Goal: Transaction & Acquisition: Download file/media

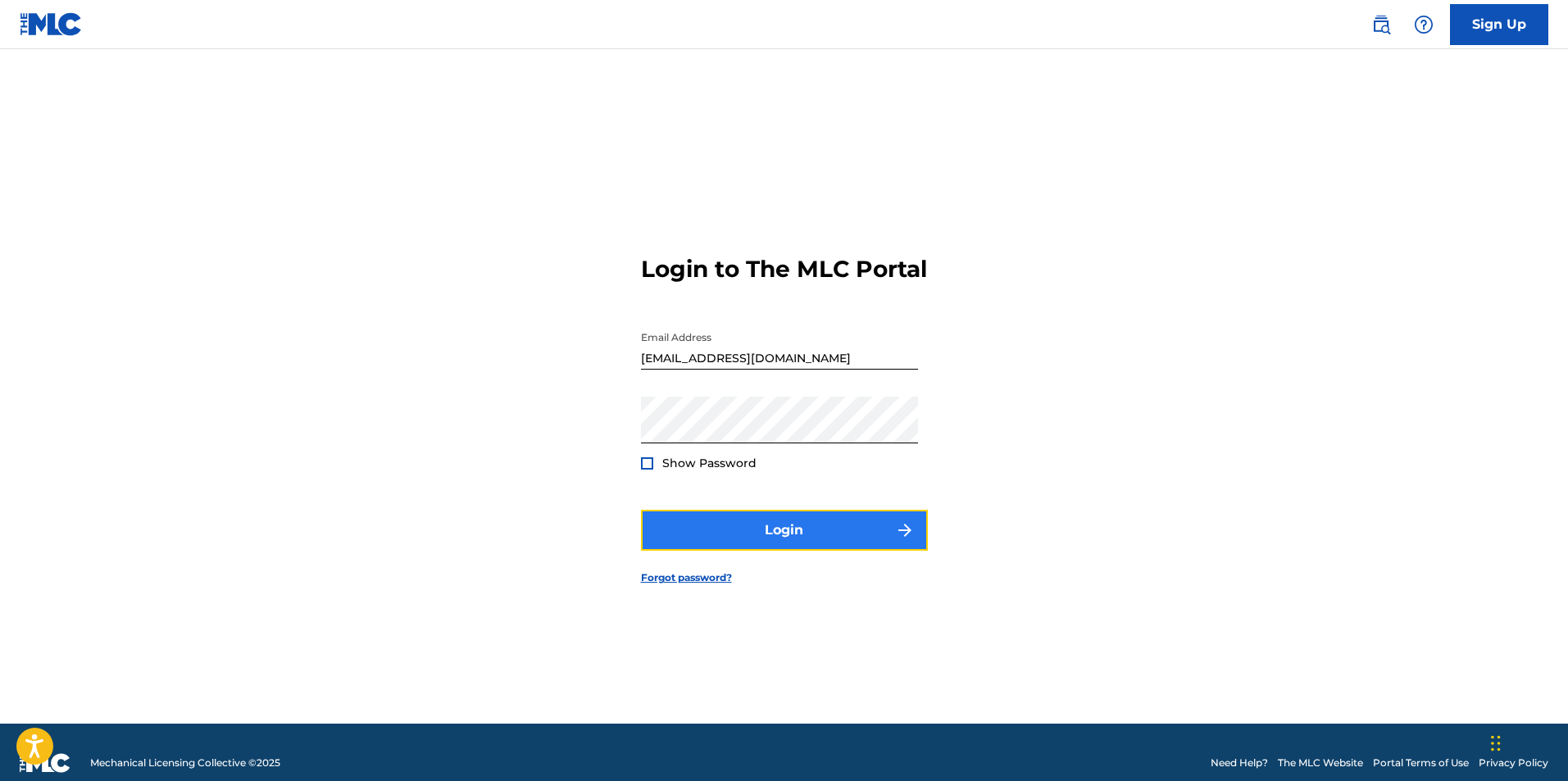
click at [824, 545] on button "Login" at bounding box center [784, 530] width 287 height 41
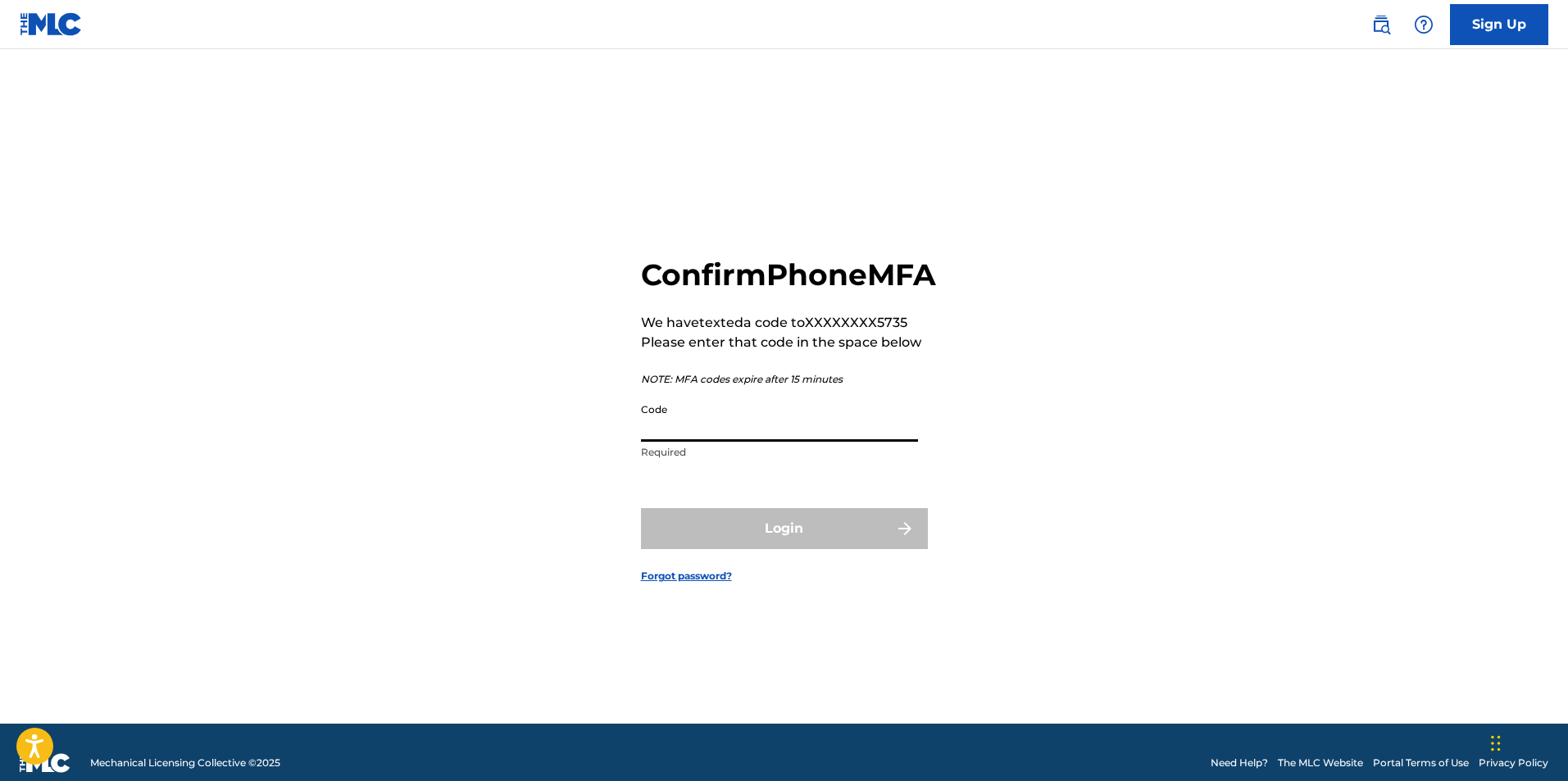
click at [711, 432] on input "Code" at bounding box center [780, 418] width 277 height 47
paste input "727739"
type input "727739"
click at [757, 549] on button "Login" at bounding box center [784, 528] width 287 height 41
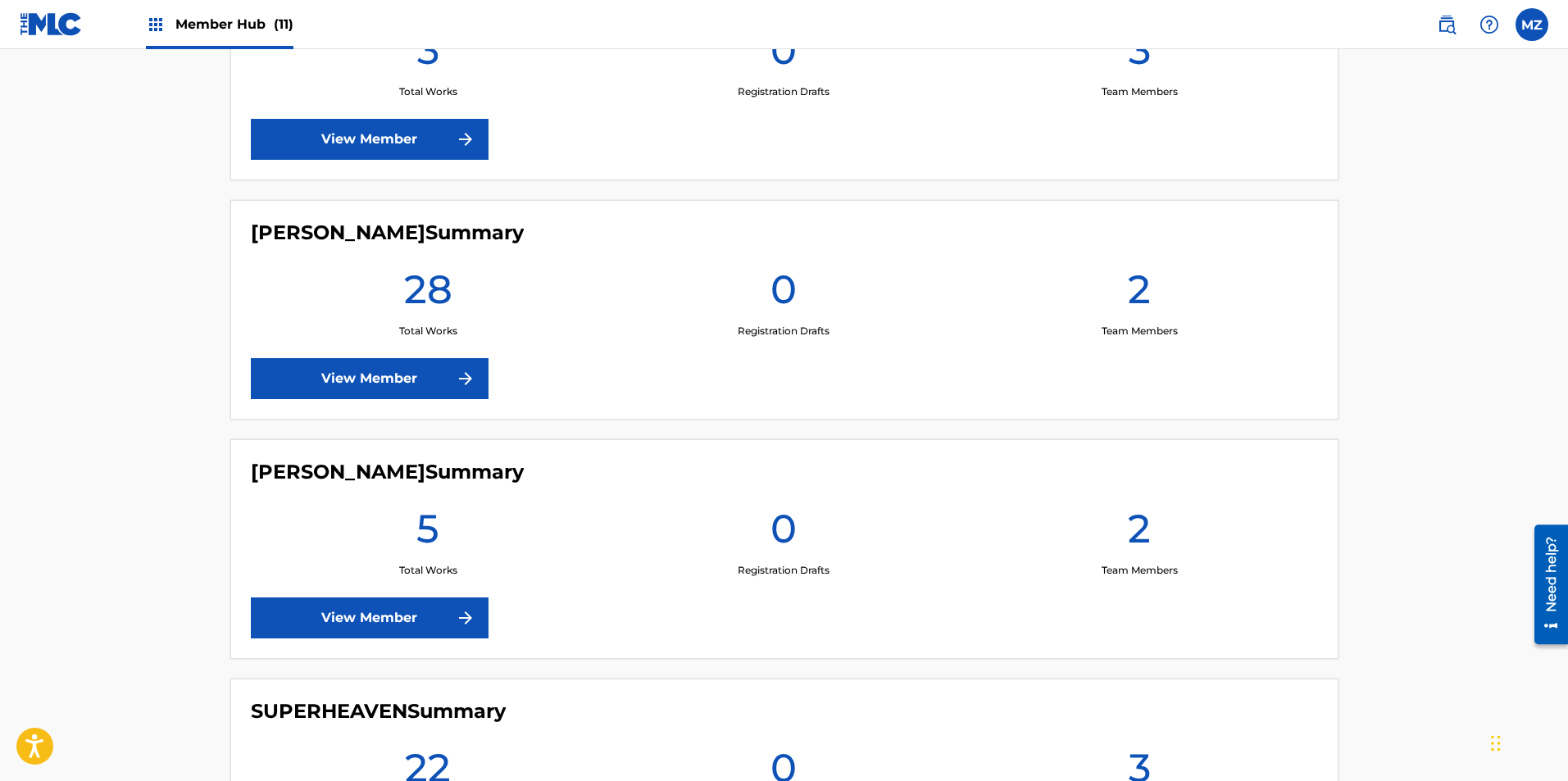
scroll to position [2294, 0]
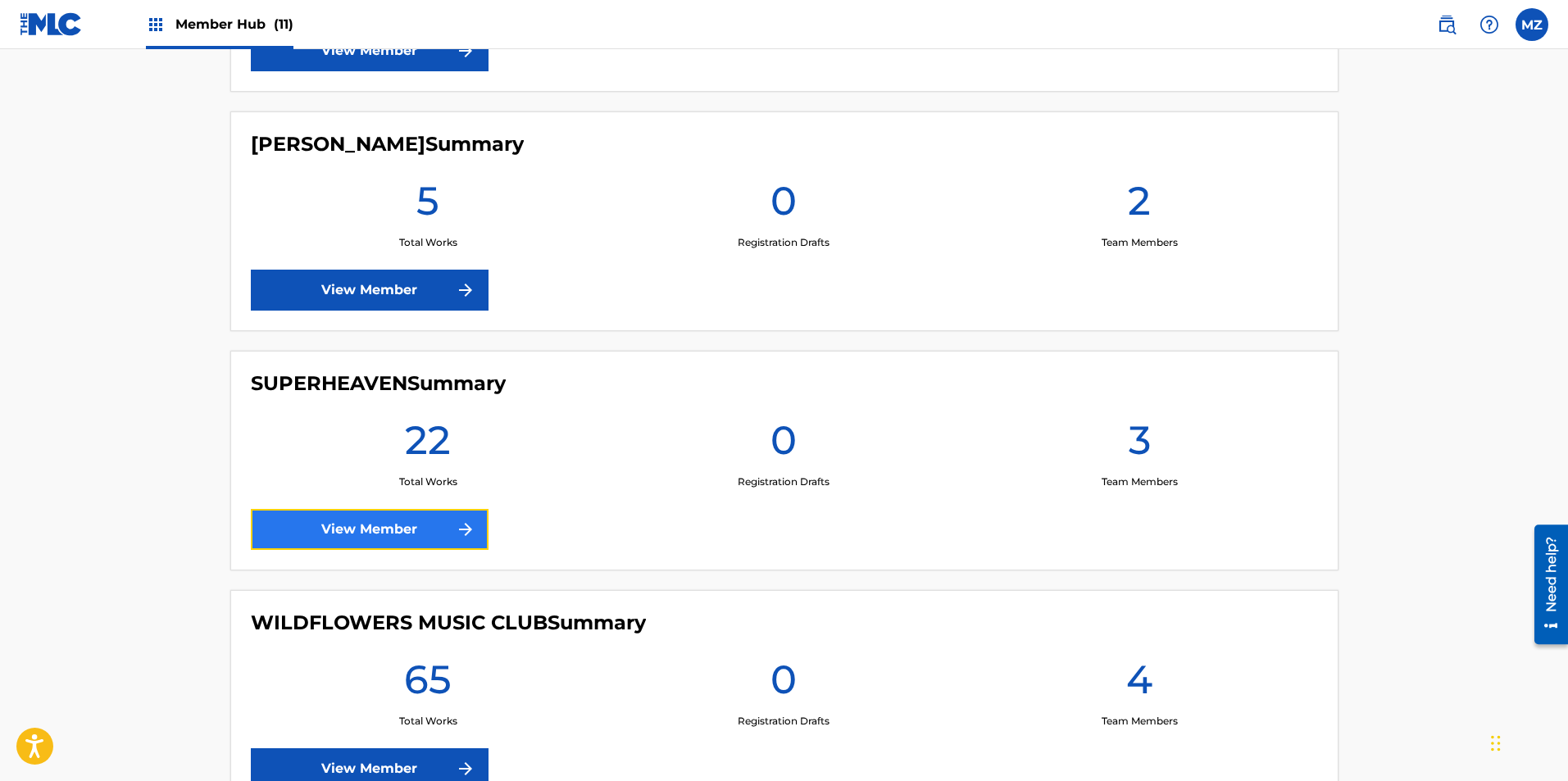
click at [414, 525] on link "View Member" at bounding box center [370, 529] width 238 height 41
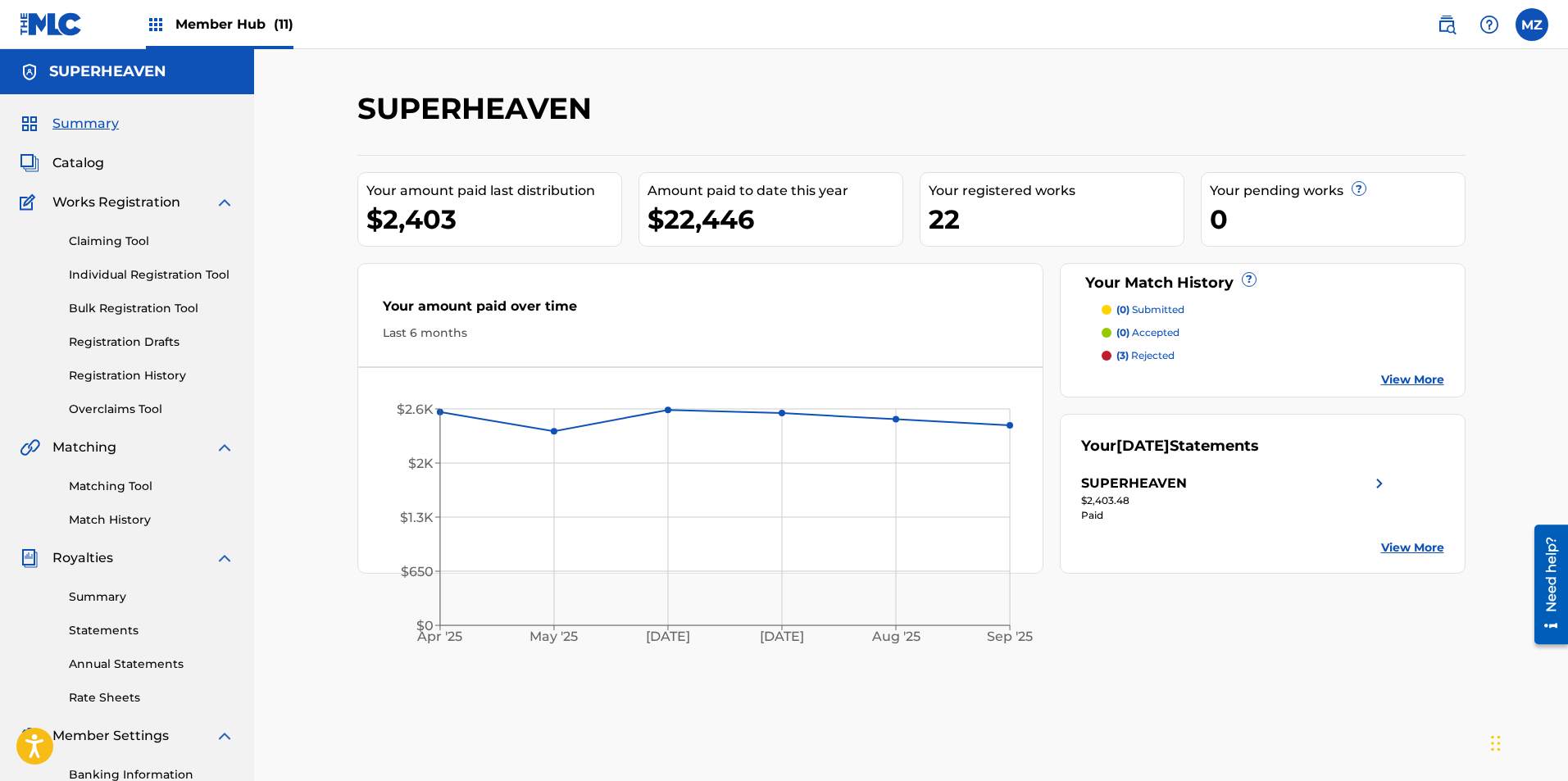
click at [105, 620] on div "Summary Statements Annual Statements Rate Sheets" at bounding box center [127, 636] width 215 height 139
click at [104, 628] on link "Statements" at bounding box center [152, 630] width 166 height 17
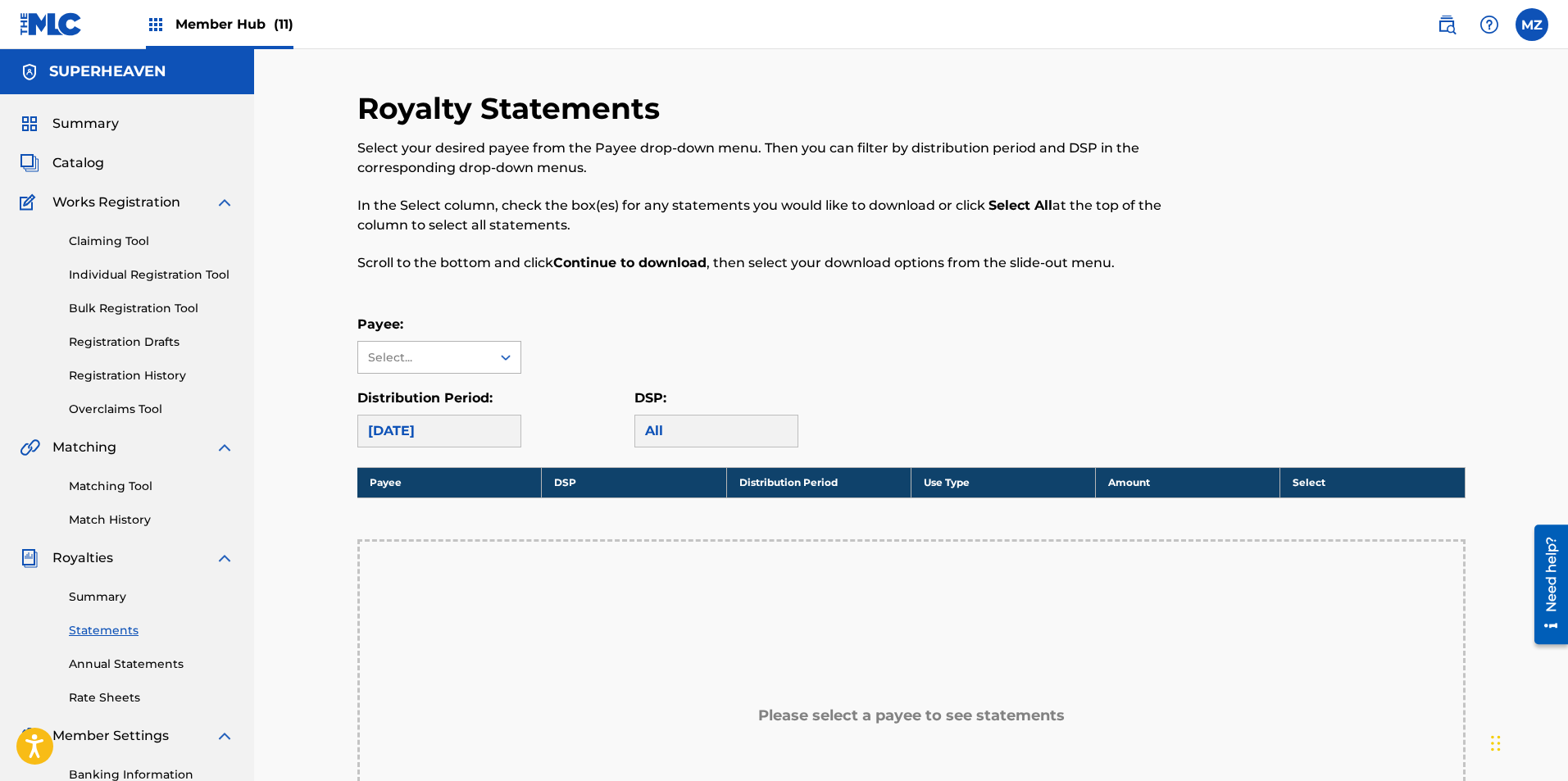
click at [455, 349] on div "Select..." at bounding box center [424, 357] width 112 height 17
click at [433, 392] on div "SUPERHEAVEN" at bounding box center [440, 394] width 162 height 41
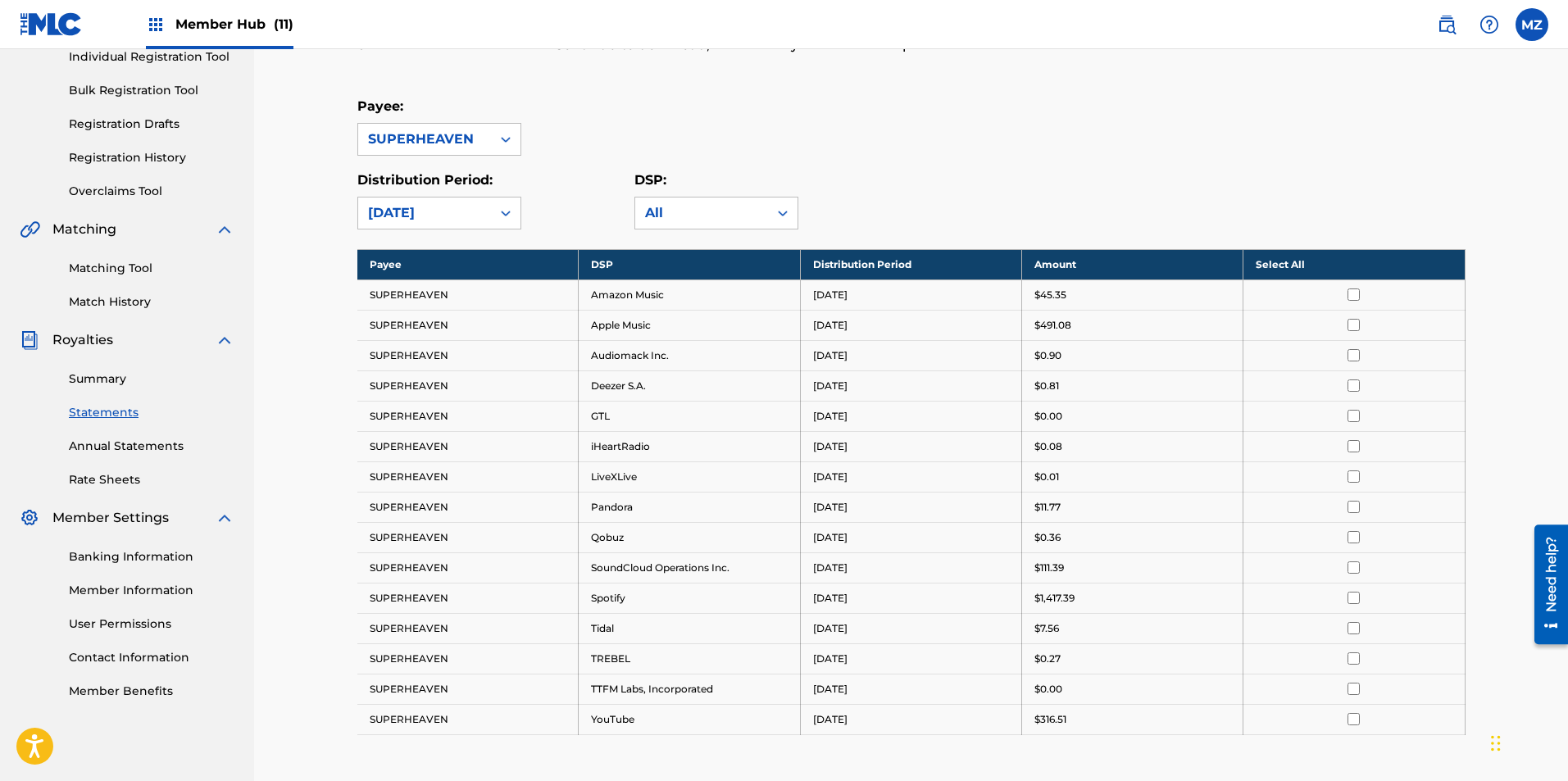
scroll to position [54, 0]
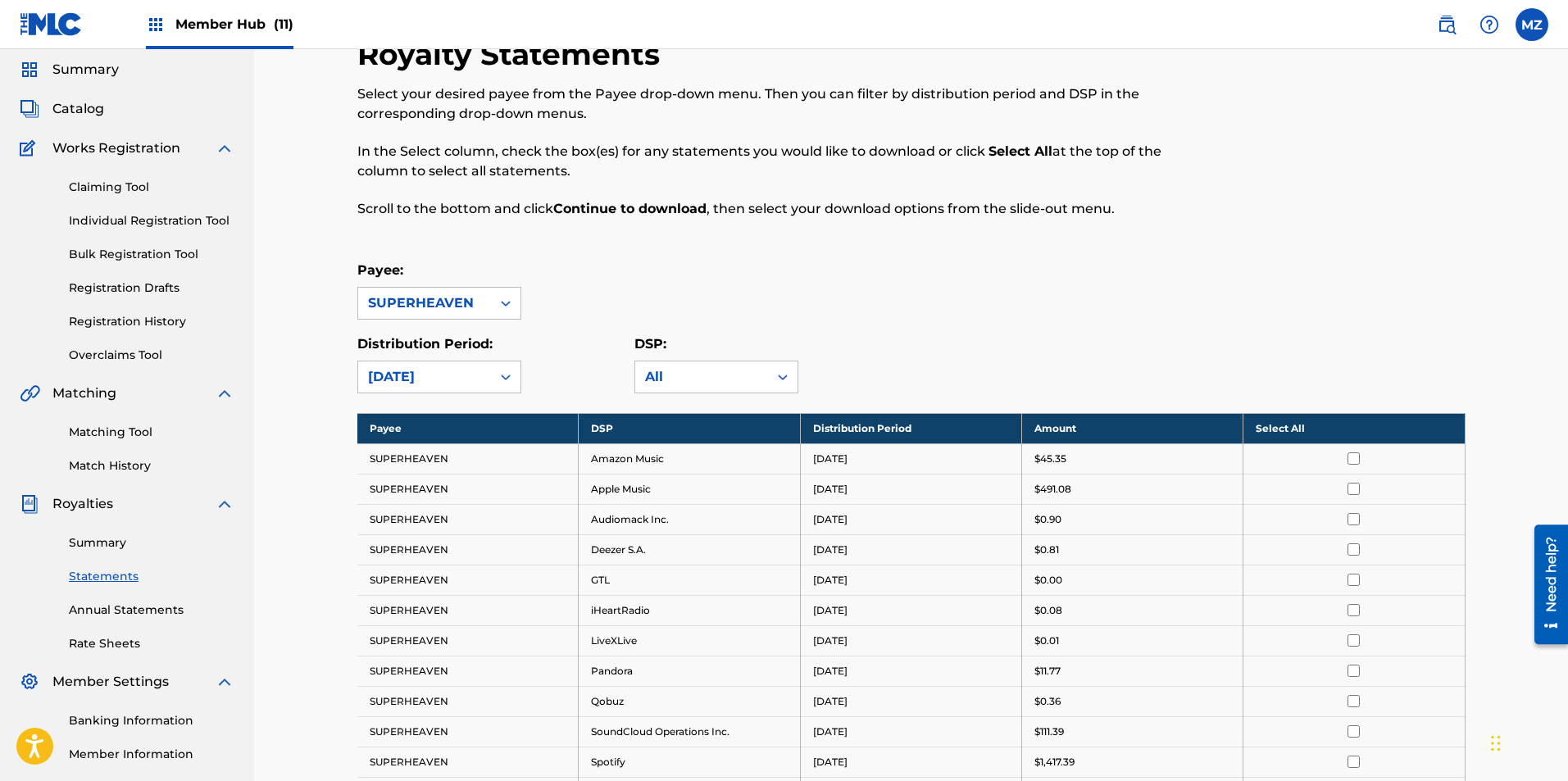
click at [1285, 423] on th "Select All" at bounding box center [1354, 428] width 222 height 31
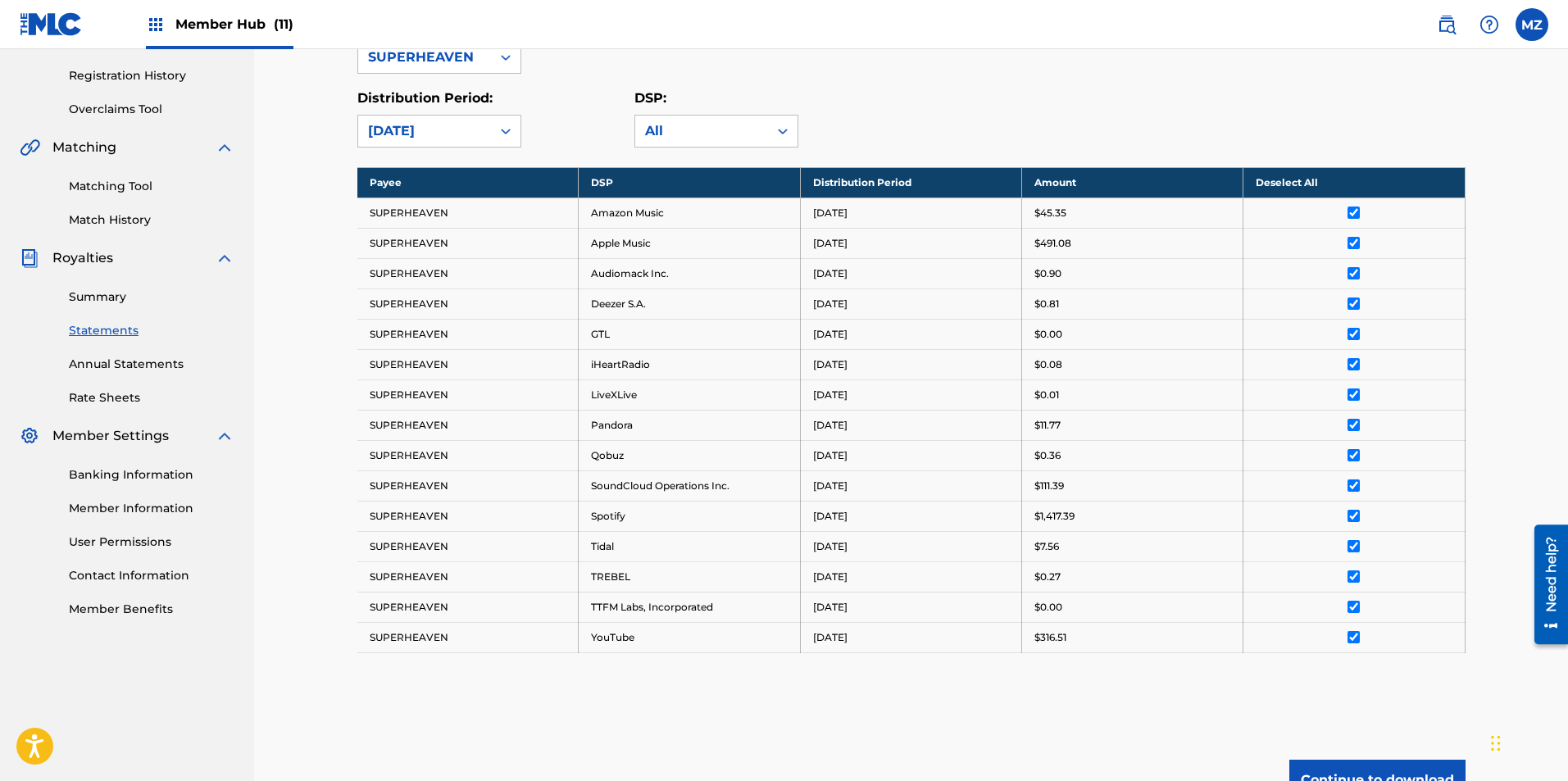
scroll to position [464, 0]
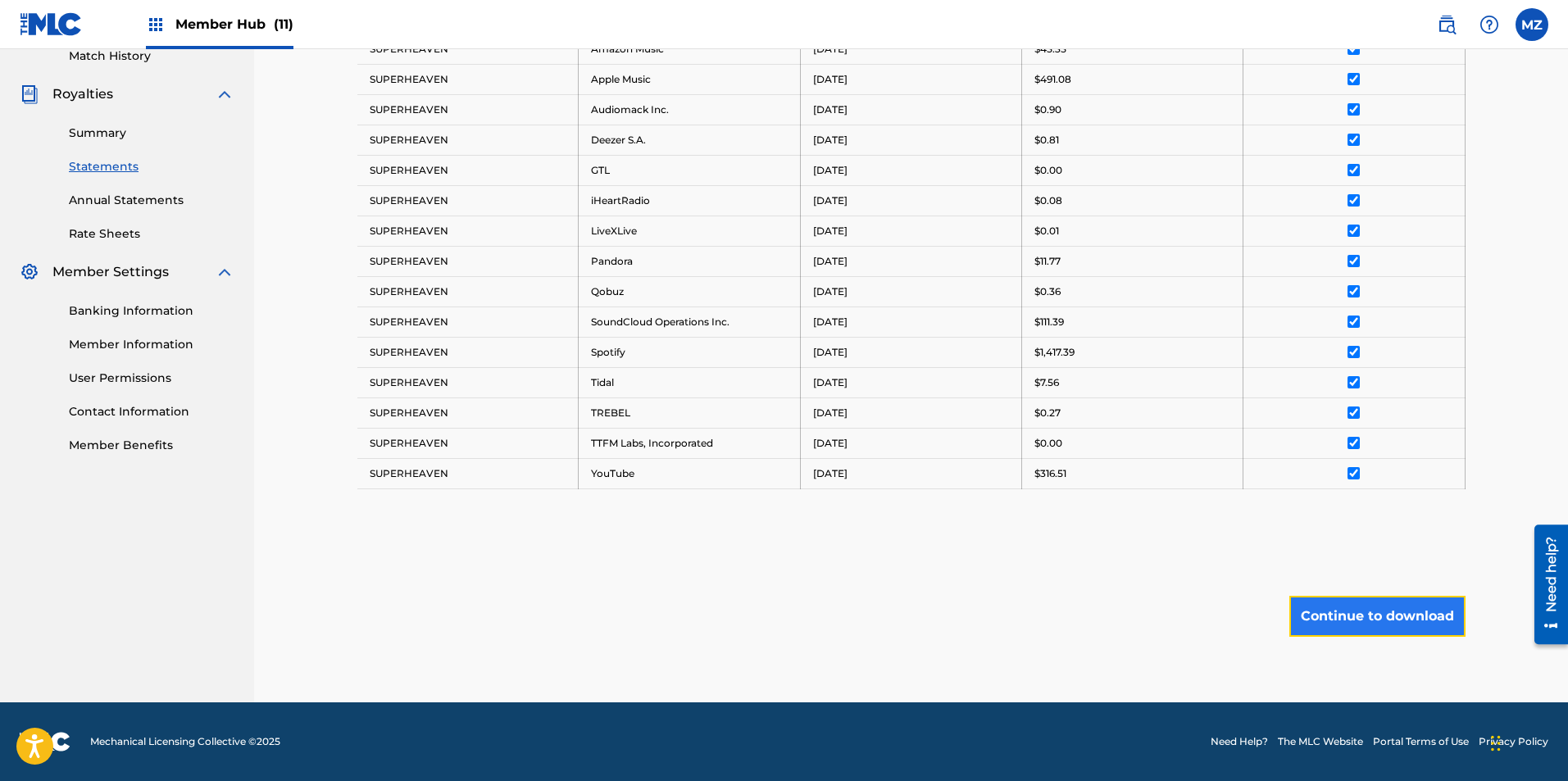
click at [1386, 617] on button "Continue to download" at bounding box center [1377, 615] width 176 height 41
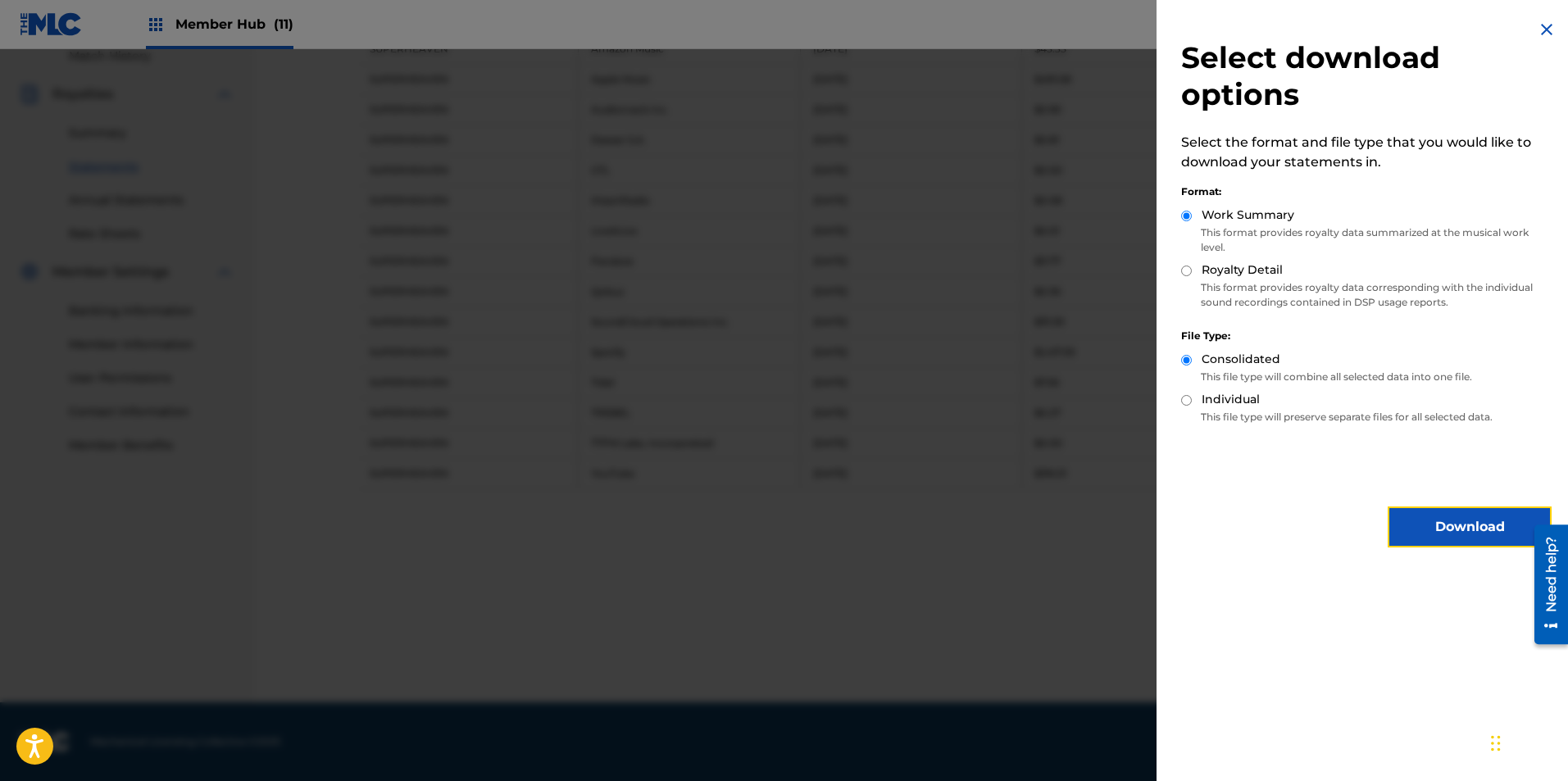
click at [1478, 532] on button "Download" at bounding box center [1469, 526] width 164 height 41
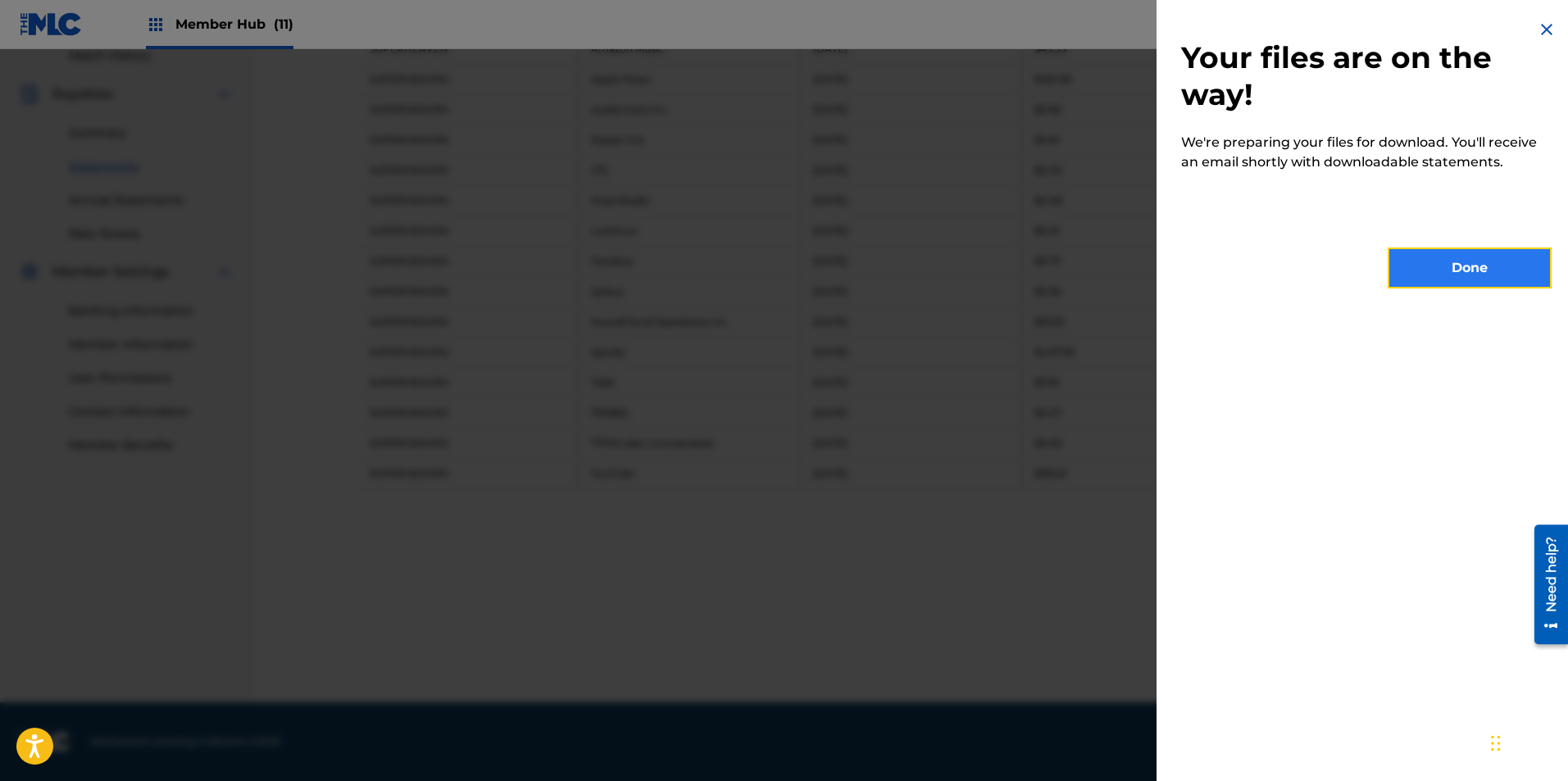
click at [1480, 260] on button "Done" at bounding box center [1469, 268] width 164 height 41
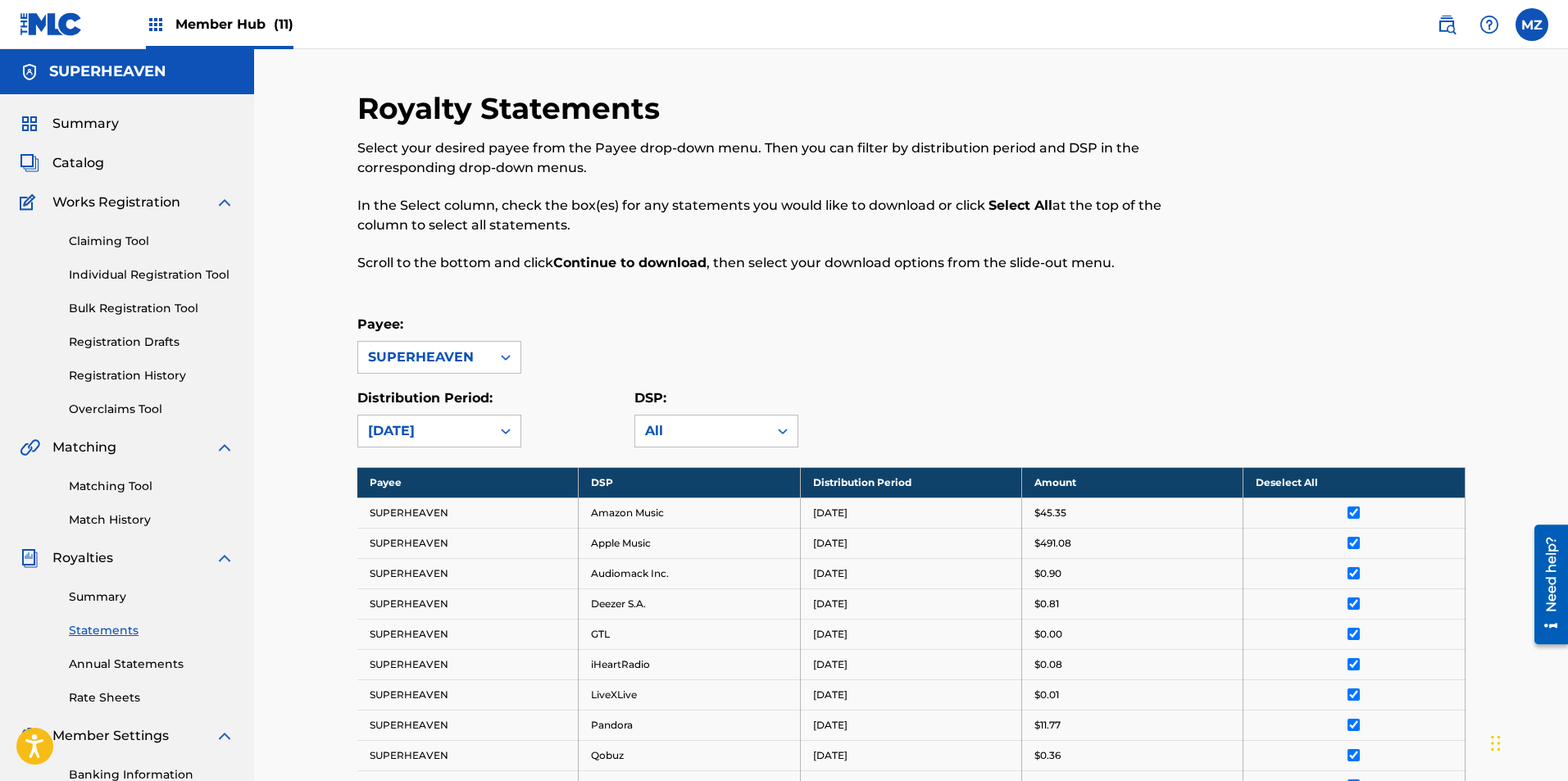
scroll to position [328, 0]
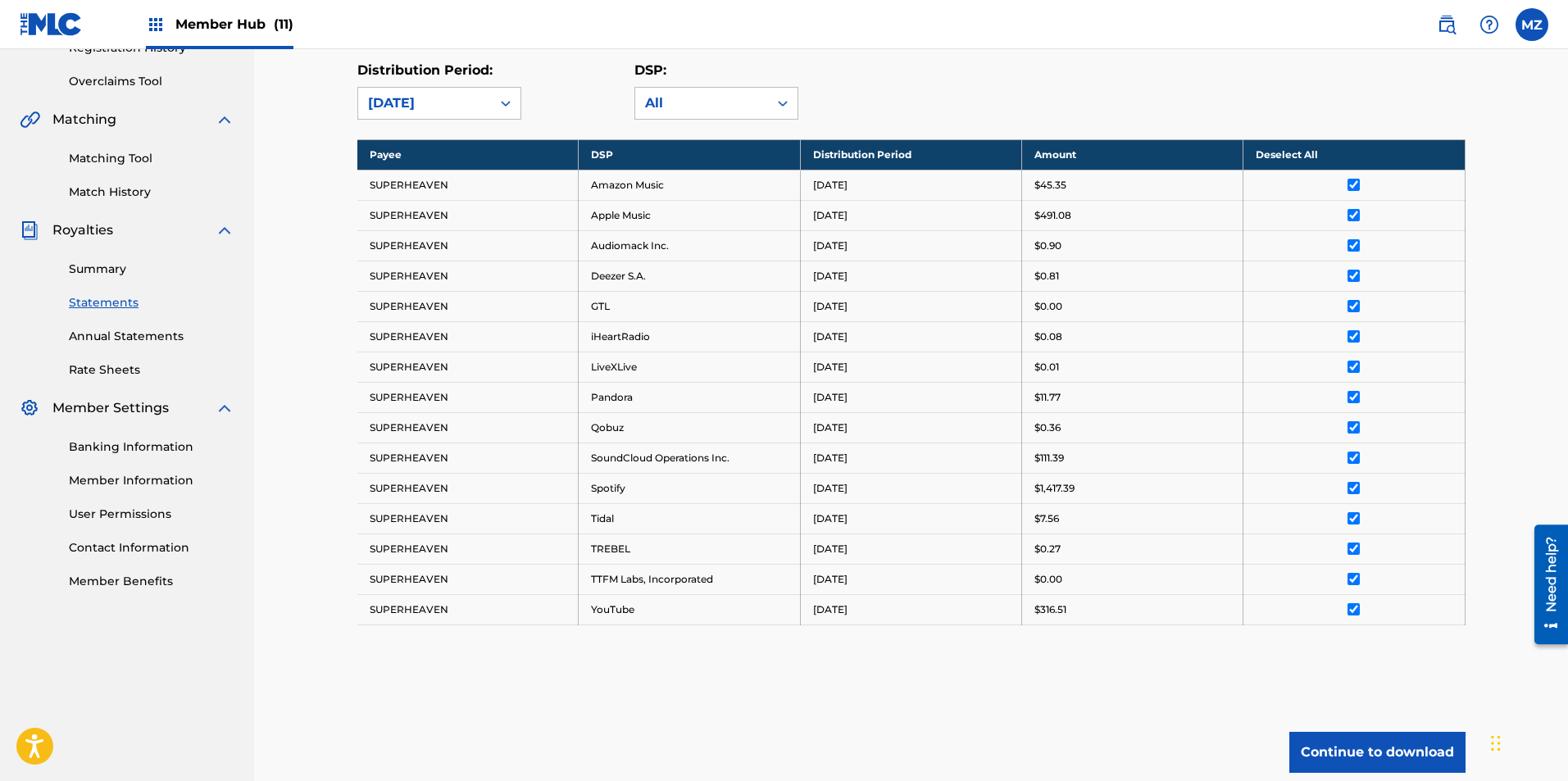
click at [153, 468] on div "Banking Information Member Information User Permissions Contact Information Mem…" at bounding box center [127, 503] width 215 height 172
click at [156, 479] on link "Member Information" at bounding box center [152, 480] width 166 height 17
